Goal: Obtain resource: Download file/media

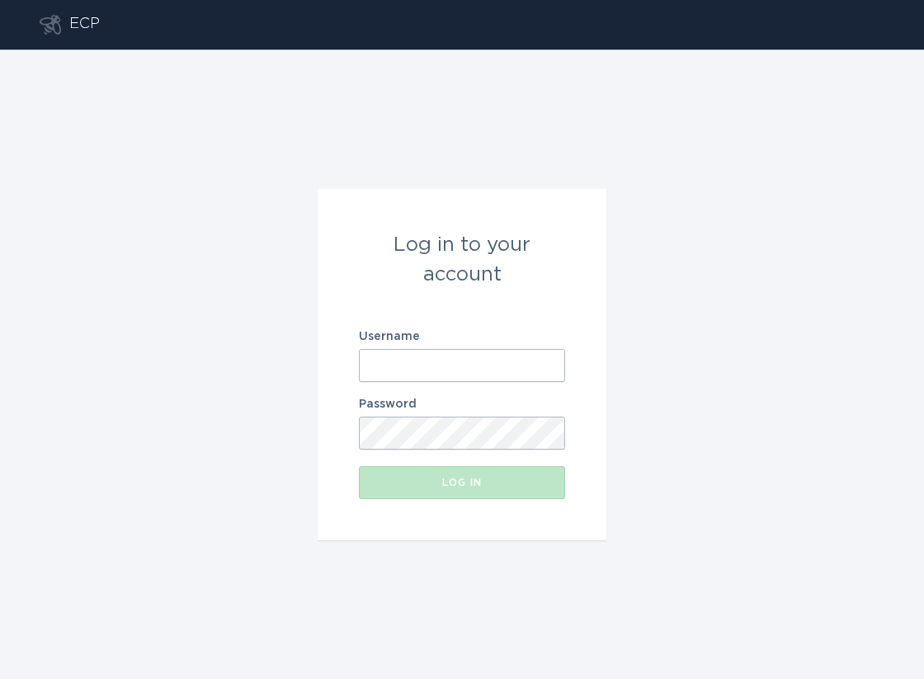
click at [463, 364] on input "Username" at bounding box center [462, 365] width 206 height 33
paste input "[EMAIL_ADDRESS][DOMAIN_NAME]"
type input "[EMAIL_ADDRESS][DOMAIN_NAME]"
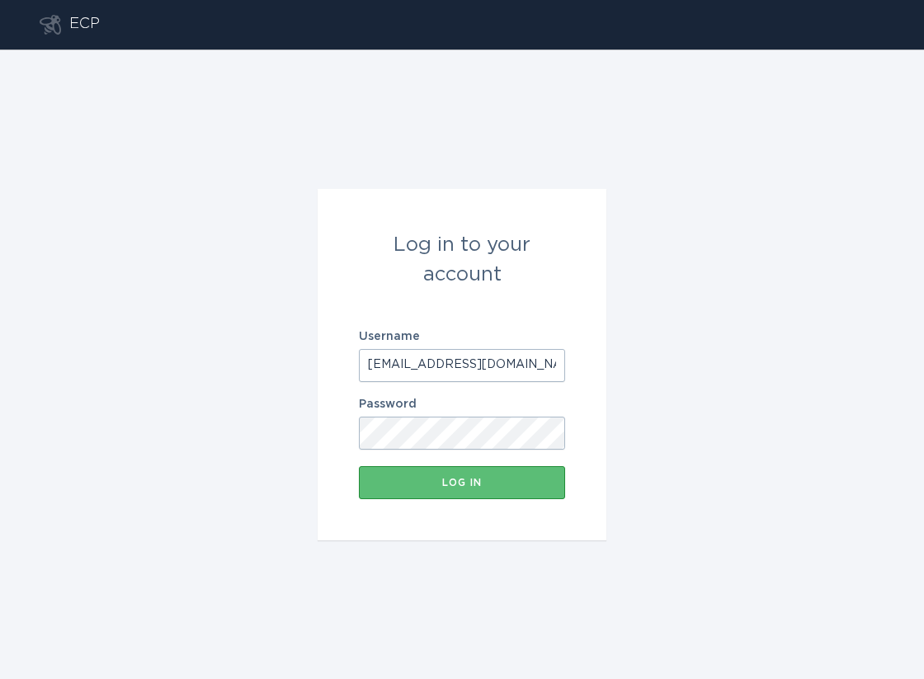
scroll to position [0, 10]
click at [450, 479] on div "Log in" at bounding box center [462, 483] width 190 height 10
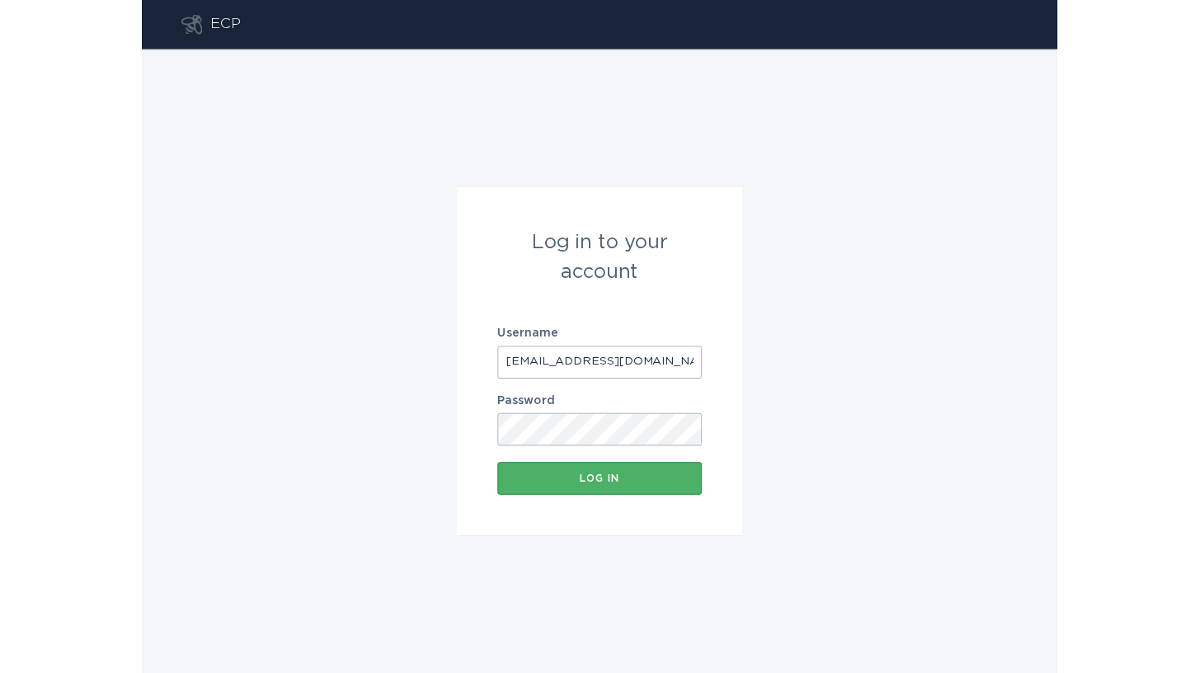
scroll to position [0, 0]
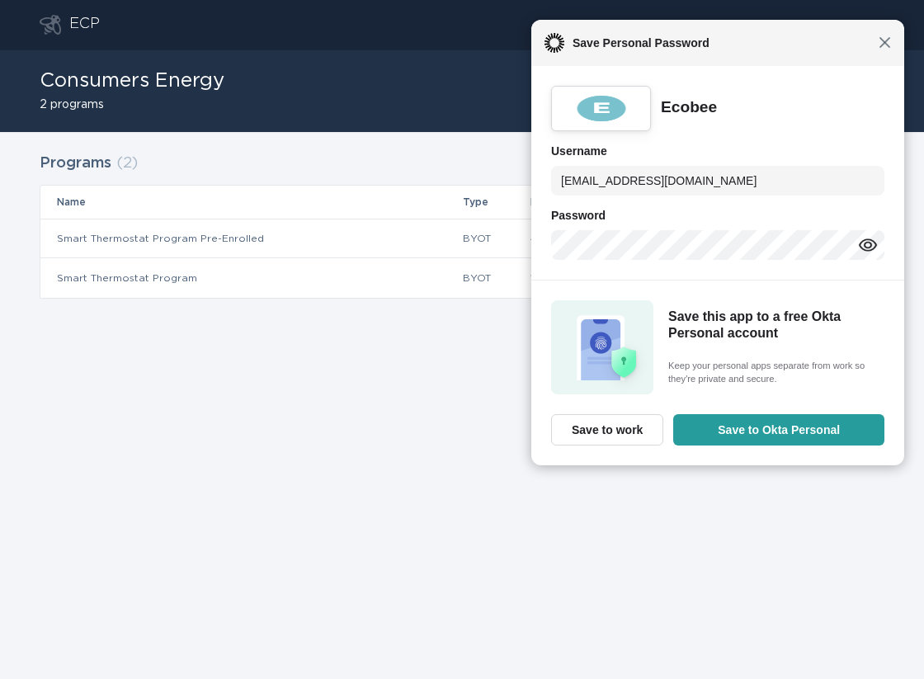
click at [882, 47] on span "Close" at bounding box center [884, 42] width 12 height 12
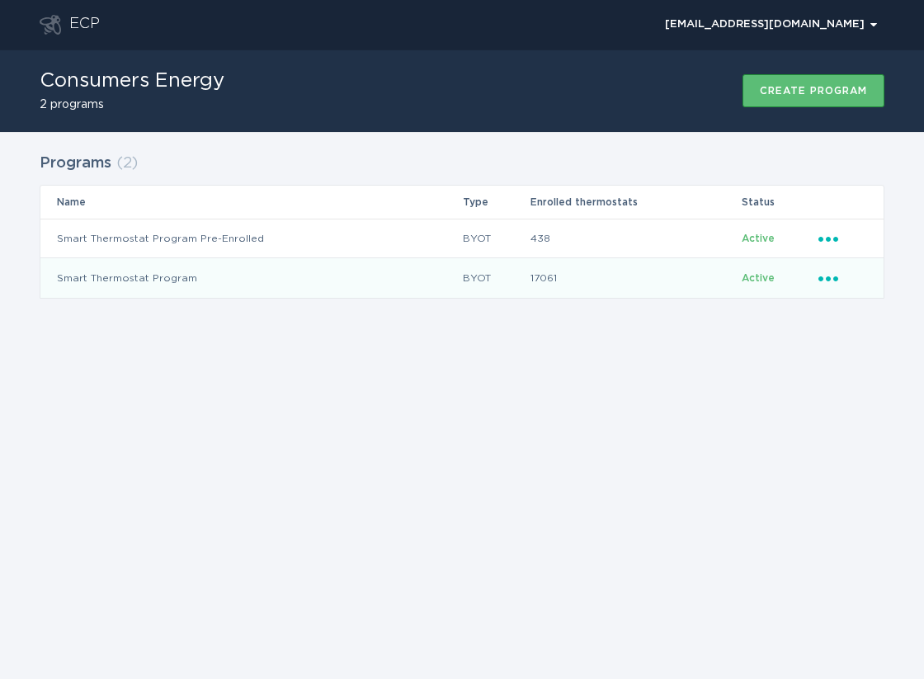
click at [837, 270] on icon "Ellipsis" at bounding box center [829, 276] width 23 height 14
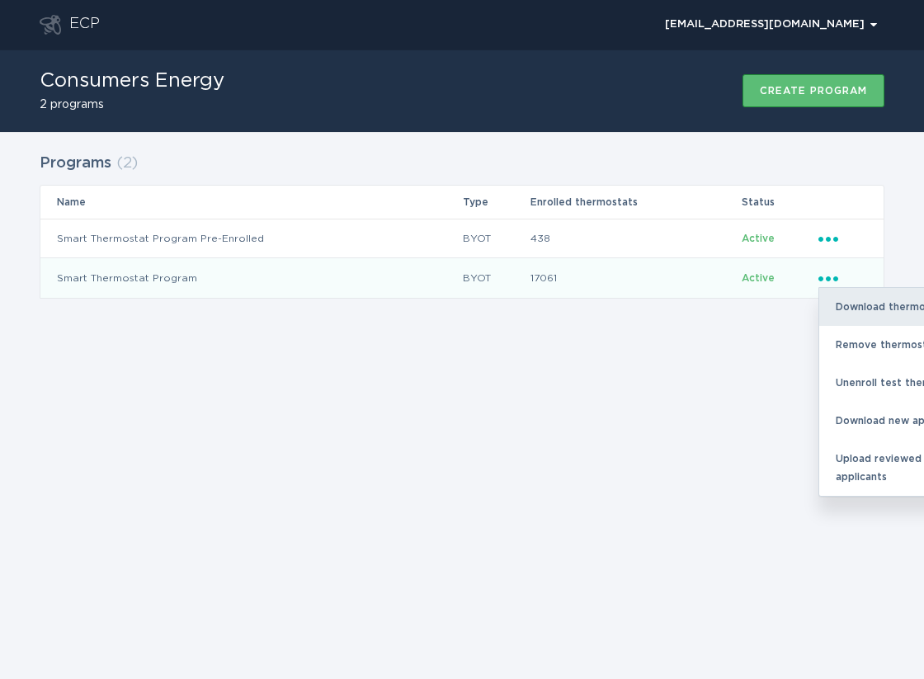
click at [847, 303] on div "Download thermostats list" at bounding box center [905, 307] width 172 height 38
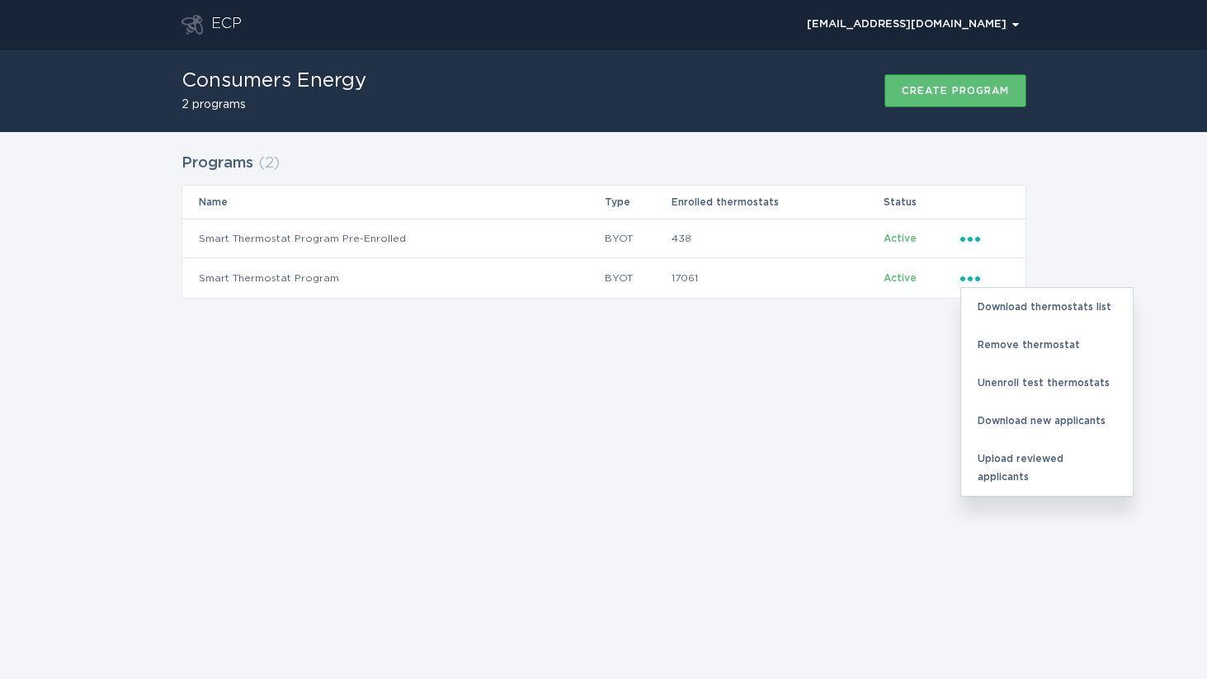
click at [805, 429] on div "ECP [EMAIL_ADDRESS][DOMAIN_NAME] Chevron Consumers Energy 2 programs Create pro…" at bounding box center [603, 339] width 1207 height 679
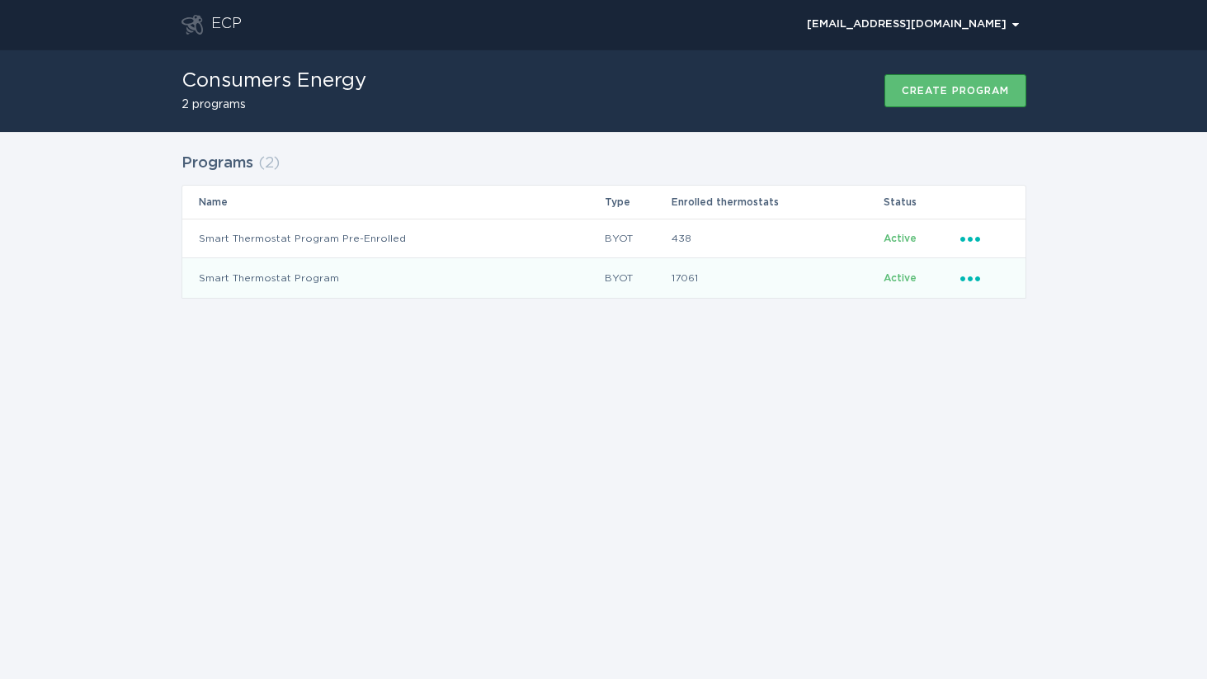
click at [923, 273] on icon "Ellipsis" at bounding box center [971, 276] width 23 height 14
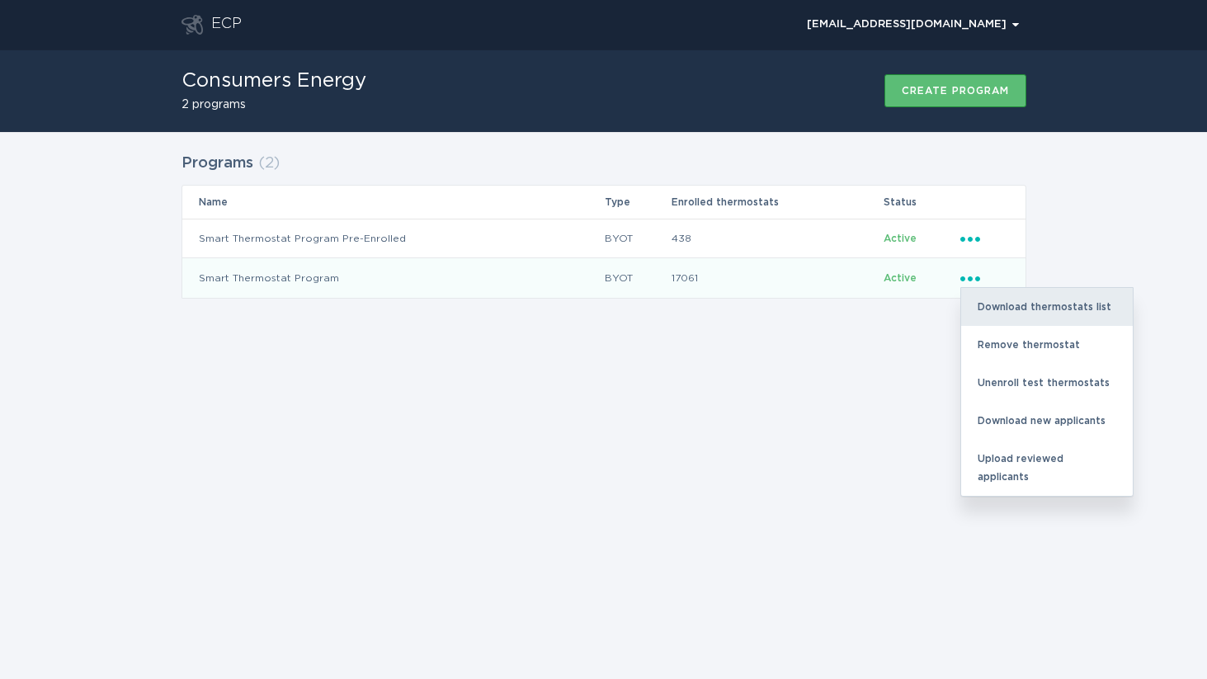
click at [923, 298] on div "Download thermostats list" at bounding box center [1047, 307] width 172 height 38
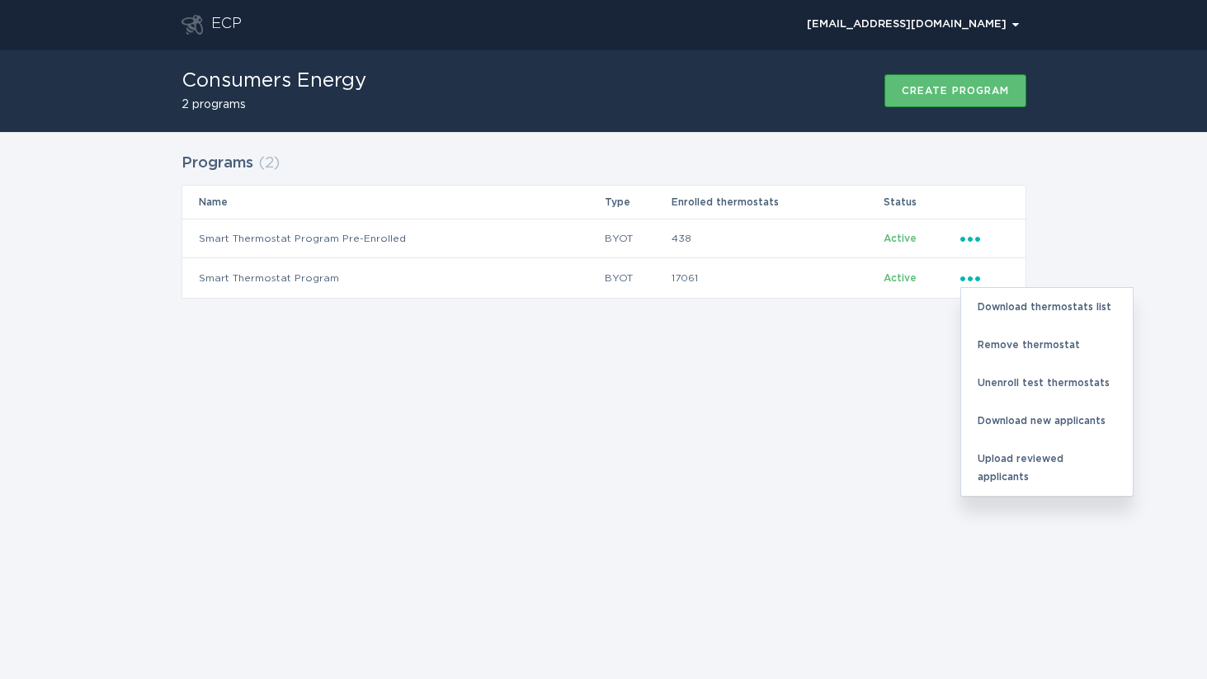
click at [793, 371] on div "ECP [EMAIL_ADDRESS][DOMAIN_NAME] Chevron Consumers Energy 2 programs Create pro…" at bounding box center [603, 339] width 1207 height 679
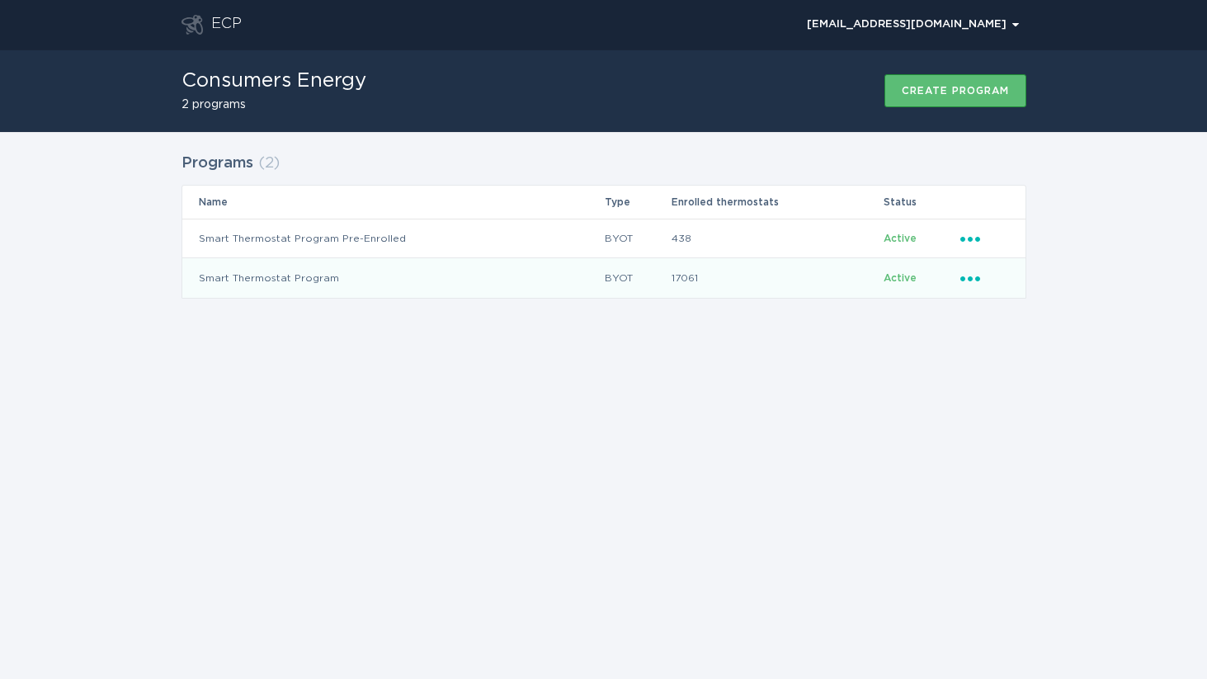
click at [923, 275] on icon "Ellipsis" at bounding box center [971, 276] width 23 height 14
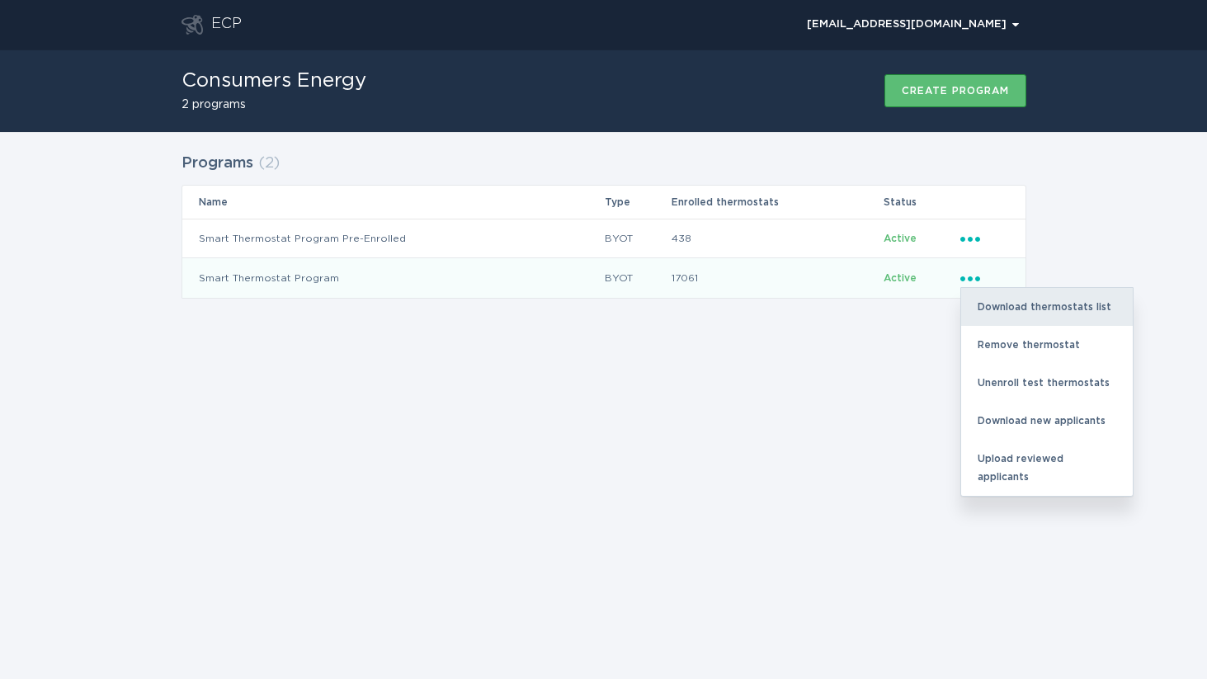
click at [923, 308] on div "Download thermostats list" at bounding box center [1047, 307] width 172 height 38
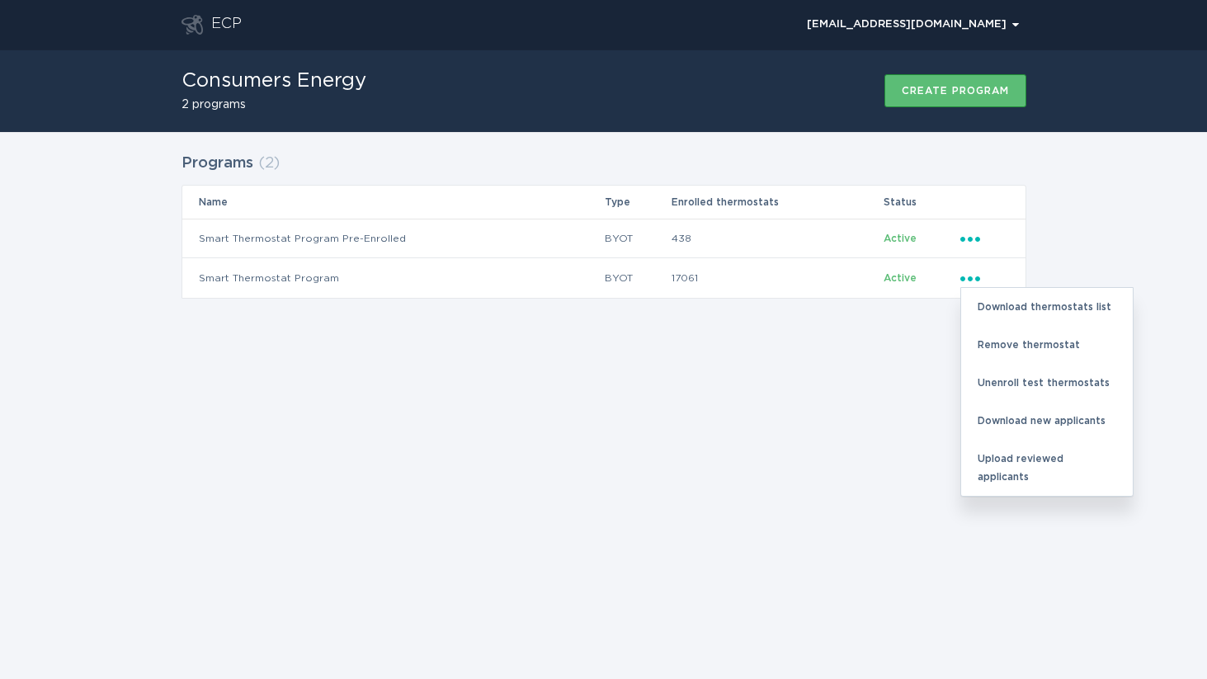
click at [505, 349] on div "ECP [EMAIL_ADDRESS][DOMAIN_NAME] Chevron Consumers Energy 2 programs Create pro…" at bounding box center [603, 339] width 1207 height 679
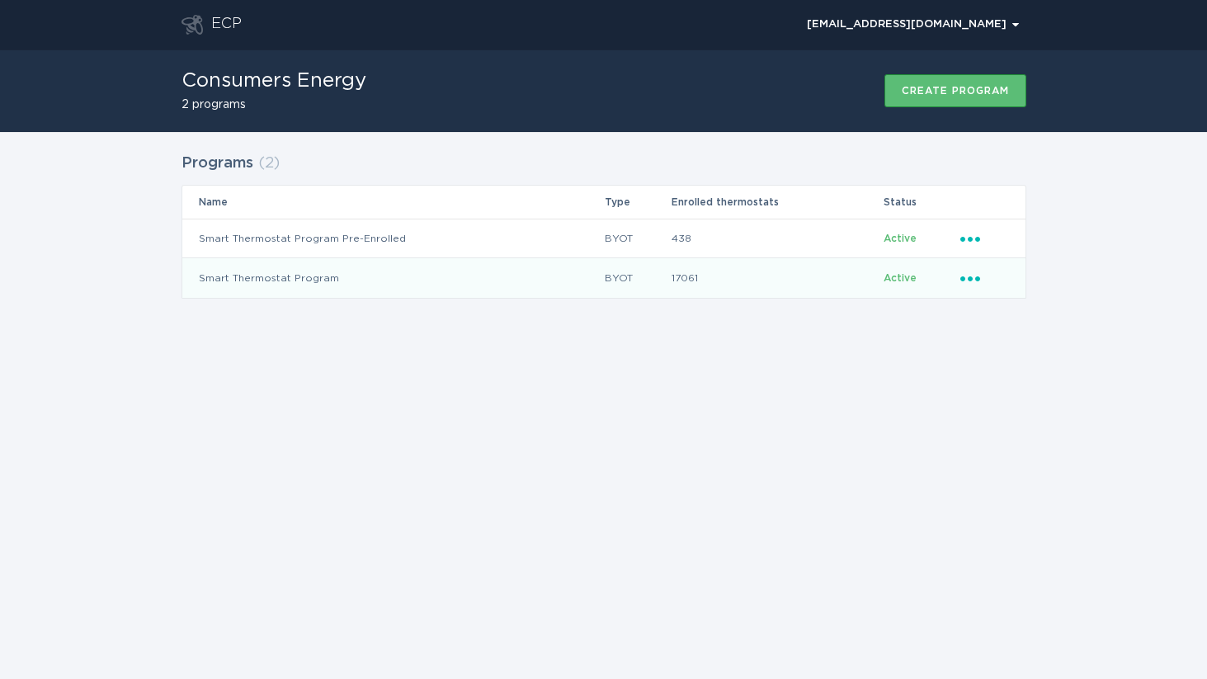
click at [923, 275] on icon "Ellipsis" at bounding box center [971, 276] width 23 height 14
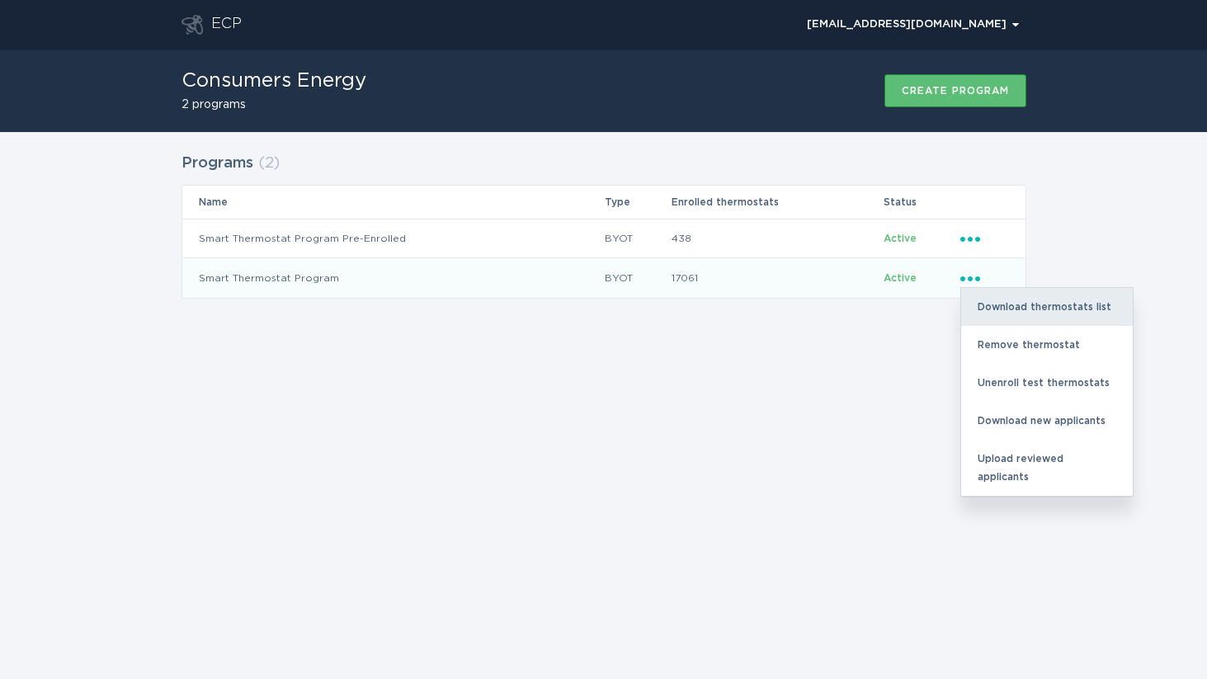
click at [923, 310] on div "Download thermostats list" at bounding box center [1047, 307] width 172 height 38
